Goal: Transaction & Acquisition: Purchase product/service

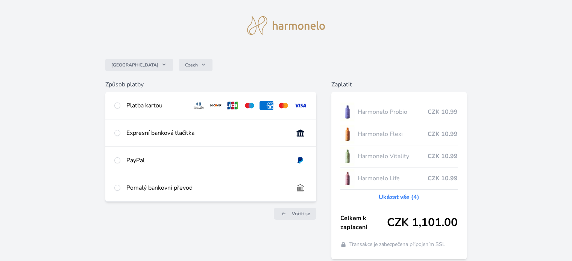
scroll to position [18, 0]
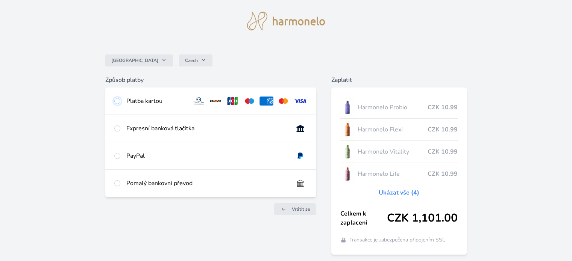
click at [117, 100] on input "radio" at bounding box center [117, 101] width 6 height 6
radio input "true"
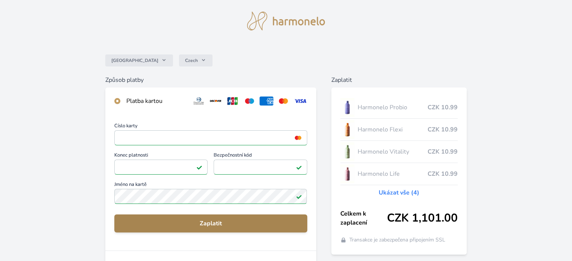
click at [210, 222] on span "Zaplatit" at bounding box center [210, 223] width 181 height 9
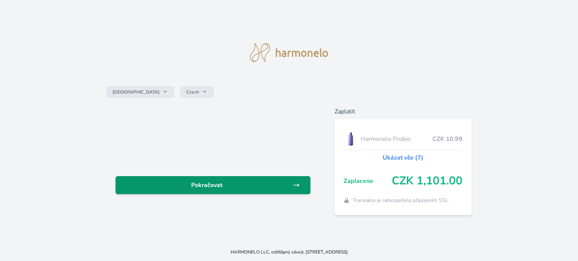
click at [202, 183] on span "Pokračovat" at bounding box center [206, 185] width 171 height 9
